Goal: Use online tool/utility: Utilize a website feature to perform a specific function

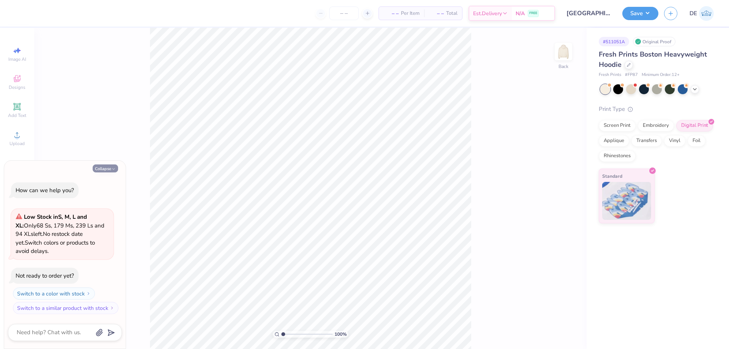
click at [114, 169] on polyline "button" at bounding box center [113, 168] width 2 height 1
type textarea "x"
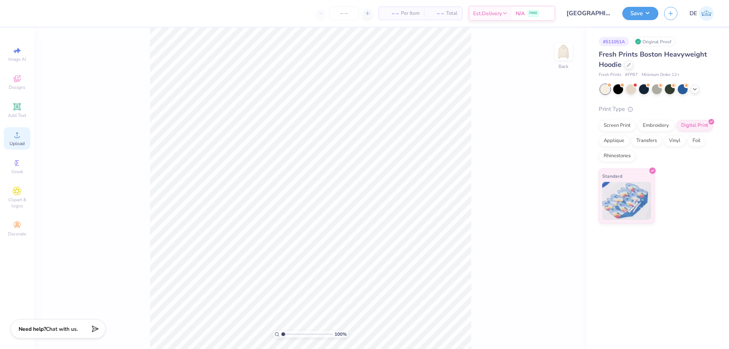
click at [11, 141] on span "Upload" at bounding box center [16, 144] width 15 height 6
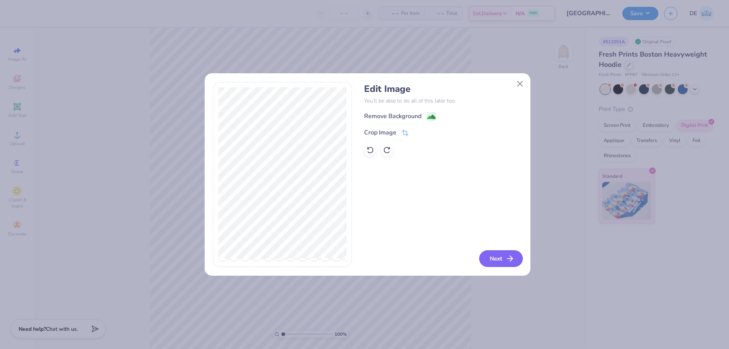
click at [491, 259] on button "Next" at bounding box center [501, 258] width 44 height 17
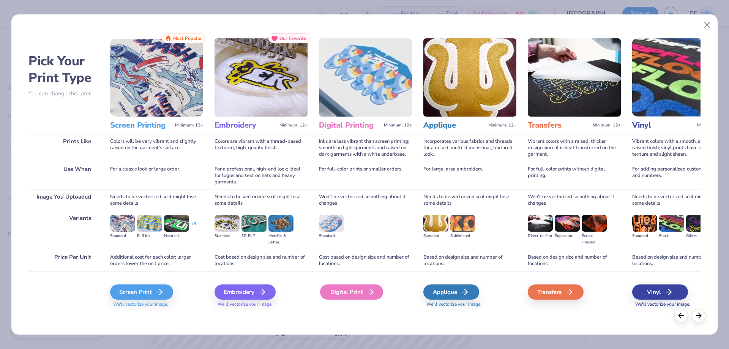
click at [357, 295] on div "Digital Print" at bounding box center [351, 291] width 63 height 15
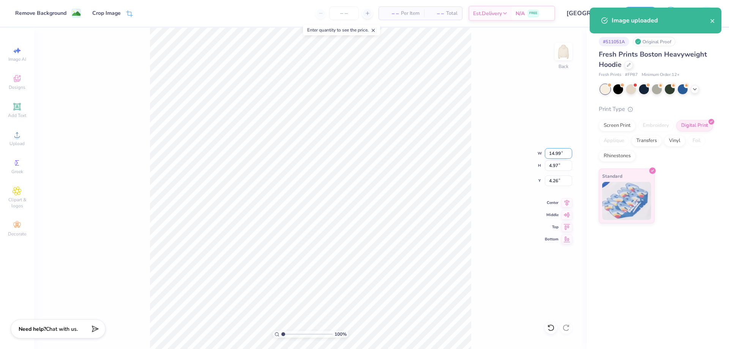
click at [557, 158] on input "14.99" at bounding box center [558, 153] width 27 height 11
type input "3.50"
type input "1.16"
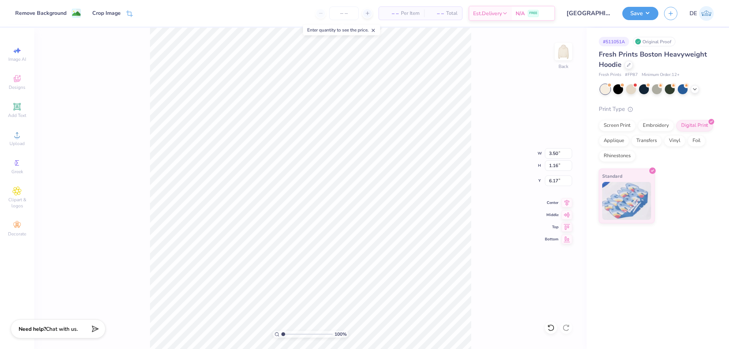
type input "3.00"
click at [490, 185] on div "100 % Back W 3.50 3.50 " H 1.16 1.16 " Y 3.00 3.00 " Center Middle Top Bottom" at bounding box center [310, 188] width 553 height 321
click at [564, 53] on img at bounding box center [563, 51] width 30 height 30
click at [11, 140] on div "Upload" at bounding box center [17, 138] width 27 height 22
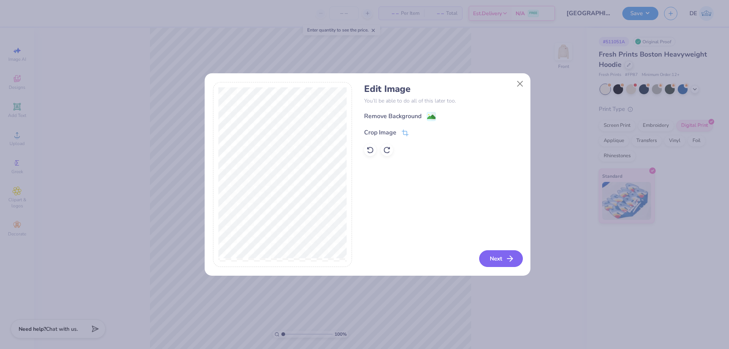
click at [484, 255] on button "Next" at bounding box center [501, 258] width 44 height 17
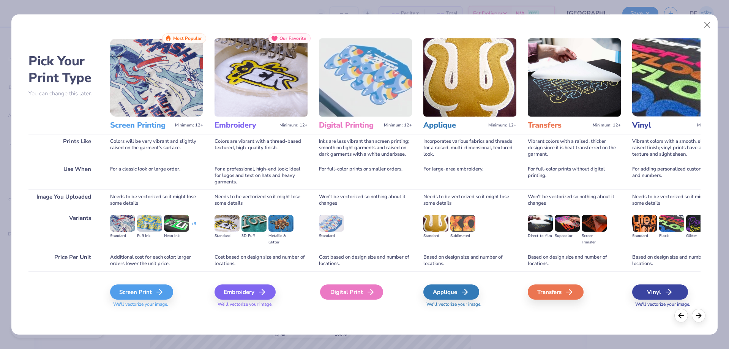
click at [355, 295] on div "Digital Print" at bounding box center [351, 291] width 63 height 15
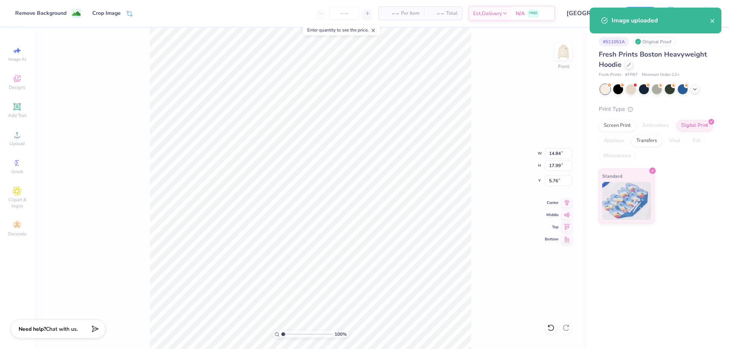
click at [542, 148] on div "100 % Front W 14.84 14.84 " H 17.99 17.99 " Y 5.76 5.76 " Center Middle Top Bot…" at bounding box center [310, 188] width 553 height 321
click at [549, 154] on div "100 % Front W 14.84 H 17.99 Y 5.76 Center Middle Top Bottom" at bounding box center [310, 188] width 553 height 321
click at [552, 156] on input "14.84" at bounding box center [558, 153] width 27 height 11
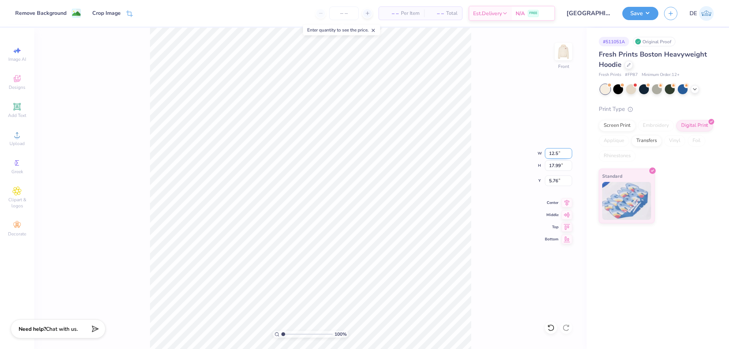
type input "12.50"
type input "15.15"
click at [551, 183] on input "7.17" at bounding box center [558, 180] width 27 height 11
click at [560, 180] on input "5.00" at bounding box center [558, 180] width 27 height 11
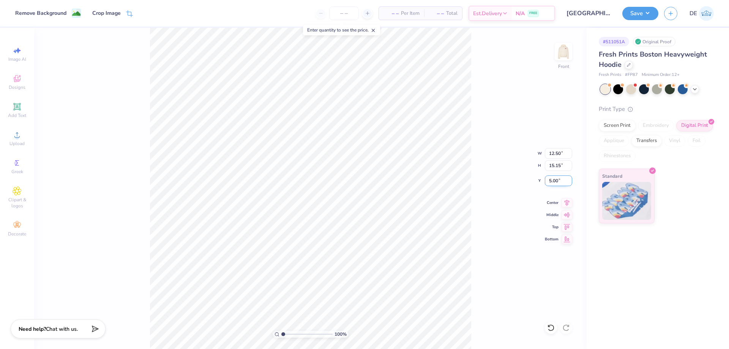
click at [556, 179] on input "5.00" at bounding box center [558, 180] width 27 height 11
type input "6.00"
click at [640, 15] on button "Save" at bounding box center [640, 12] width 36 height 13
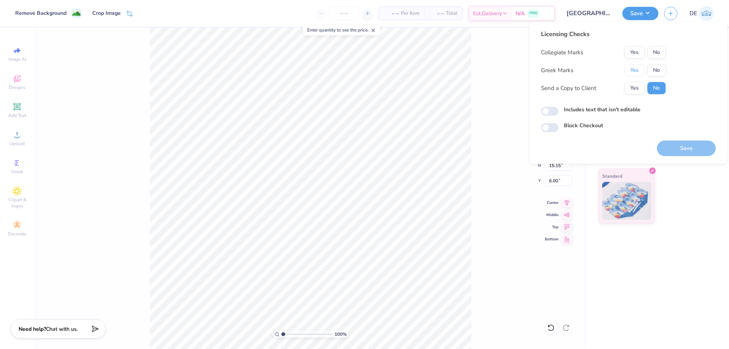
click at [636, 71] on button "Yes" at bounding box center [635, 70] width 20 height 12
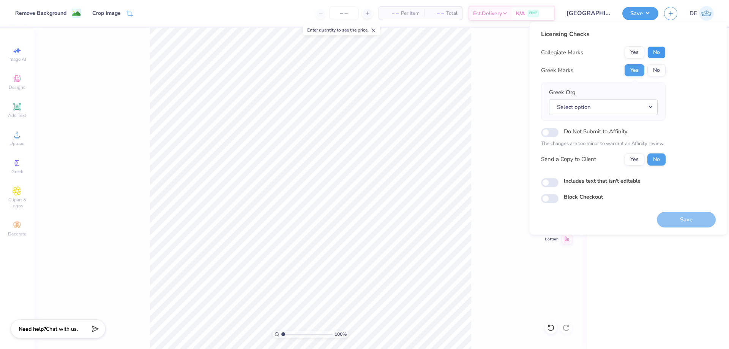
click at [660, 52] on button "No" at bounding box center [657, 52] width 18 height 12
click at [597, 110] on button "Select option" at bounding box center [603, 107] width 109 height 16
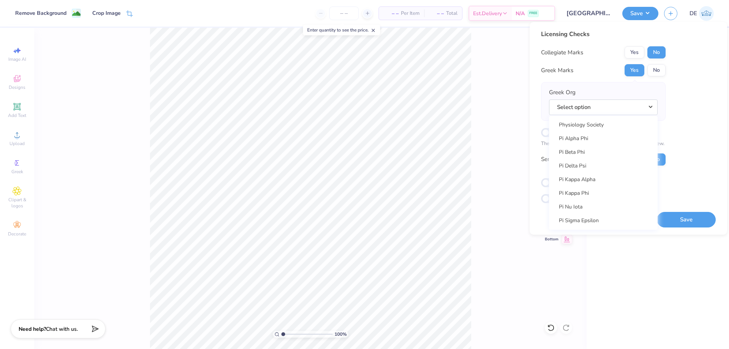
scroll to position [4329, 0]
click at [571, 159] on link "Pi Beta Phi" at bounding box center [603, 157] width 103 height 13
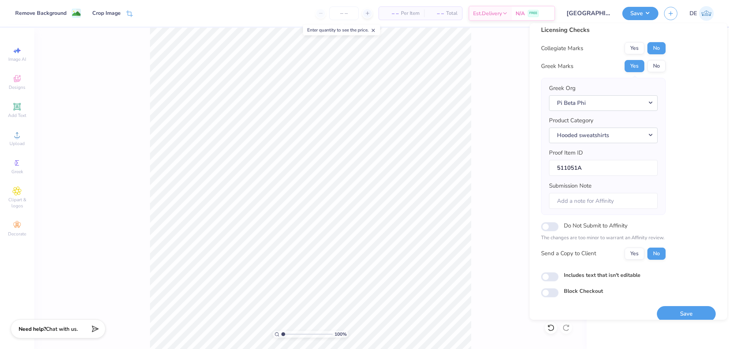
scroll to position [14, 0]
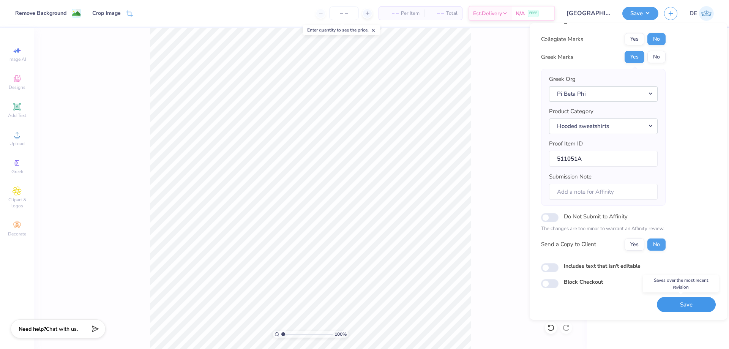
click at [688, 300] on button "Save" at bounding box center [686, 305] width 59 height 16
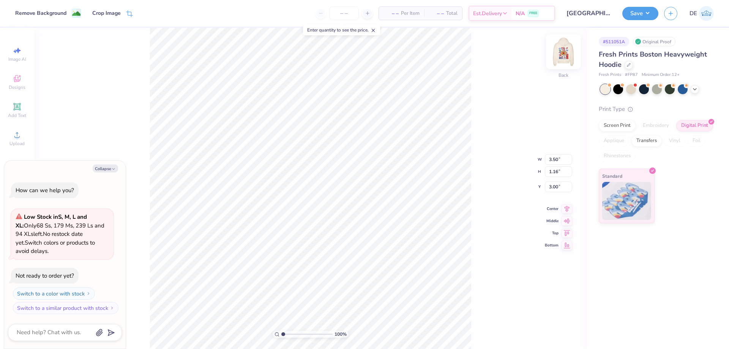
click at [563, 51] on img at bounding box center [563, 51] width 30 height 30
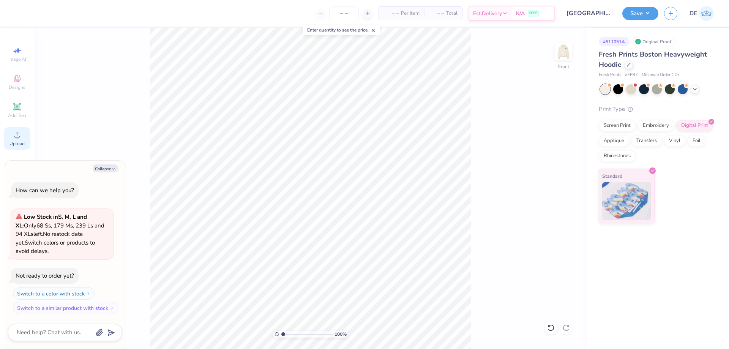
click at [17, 137] on circle at bounding box center [17, 137] width 4 height 4
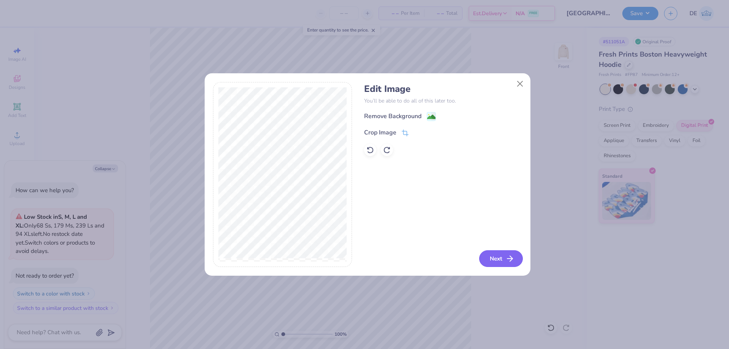
click at [492, 262] on button "Next" at bounding box center [501, 258] width 44 height 17
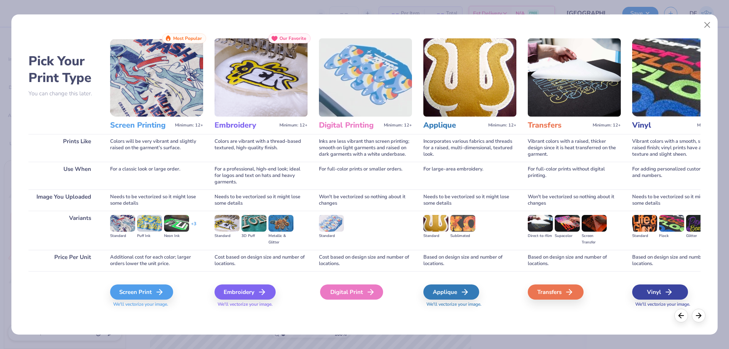
click at [364, 291] on div "Digital Print" at bounding box center [351, 291] width 63 height 15
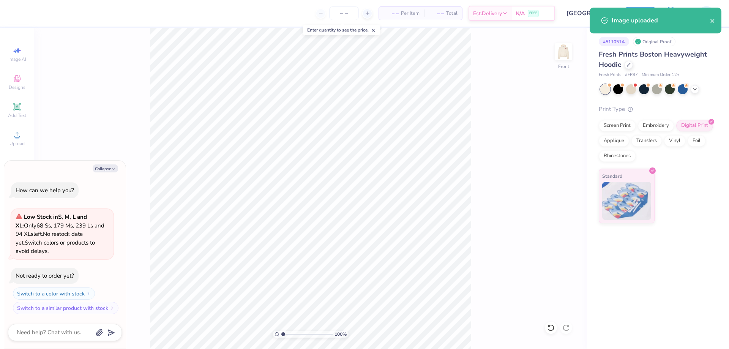
type textarea "x"
click at [552, 152] on input "14.84" at bounding box center [558, 153] width 27 height 11
type input "12.5"
type textarea "x"
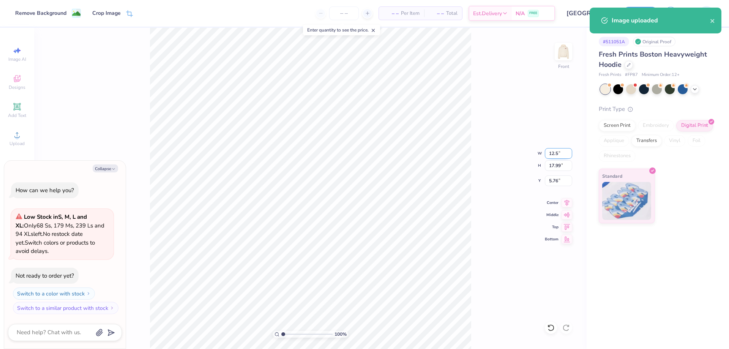
type input "12.50"
type input "15.15"
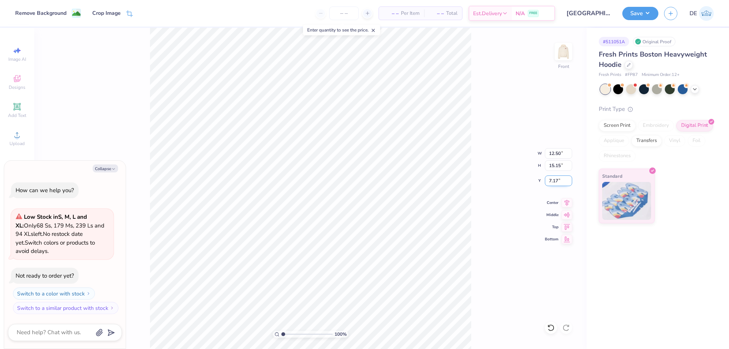
click at [555, 183] on input "7.17" at bounding box center [558, 180] width 27 height 11
type input "6"
type textarea "x"
type input "6.00"
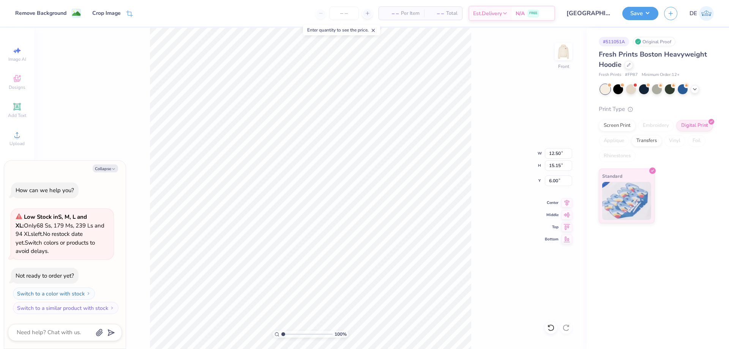
click at [478, 183] on div "100 % Front W 12.50 12.50 " H 15.15 15.15 " Y 6.00 6.00 " Center Middle Top Bot…" at bounding box center [310, 188] width 553 height 321
click at [562, 56] on img at bounding box center [563, 51] width 30 height 30
click at [562, 58] on img at bounding box center [563, 51] width 30 height 30
click at [645, 12] on button "Save" at bounding box center [640, 12] width 36 height 13
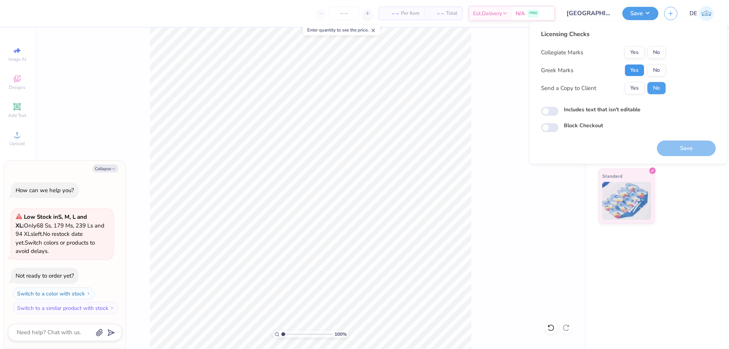
click at [635, 65] on button "Yes" at bounding box center [635, 70] width 20 height 12
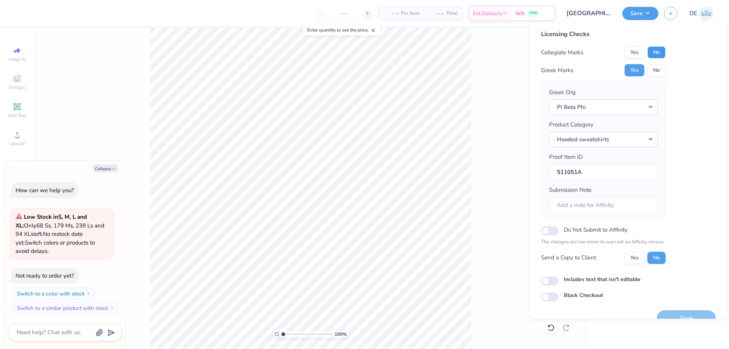
click at [655, 47] on button "No" at bounding box center [657, 52] width 18 height 12
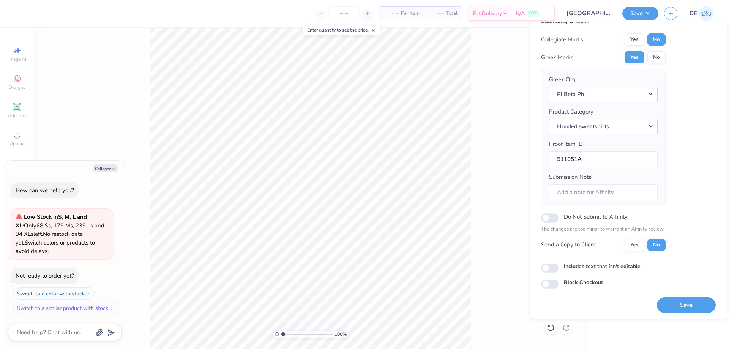
scroll to position [14, 0]
click at [681, 304] on button "Save" at bounding box center [686, 305] width 59 height 16
type textarea "x"
